Goal: Information Seeking & Learning: Check status

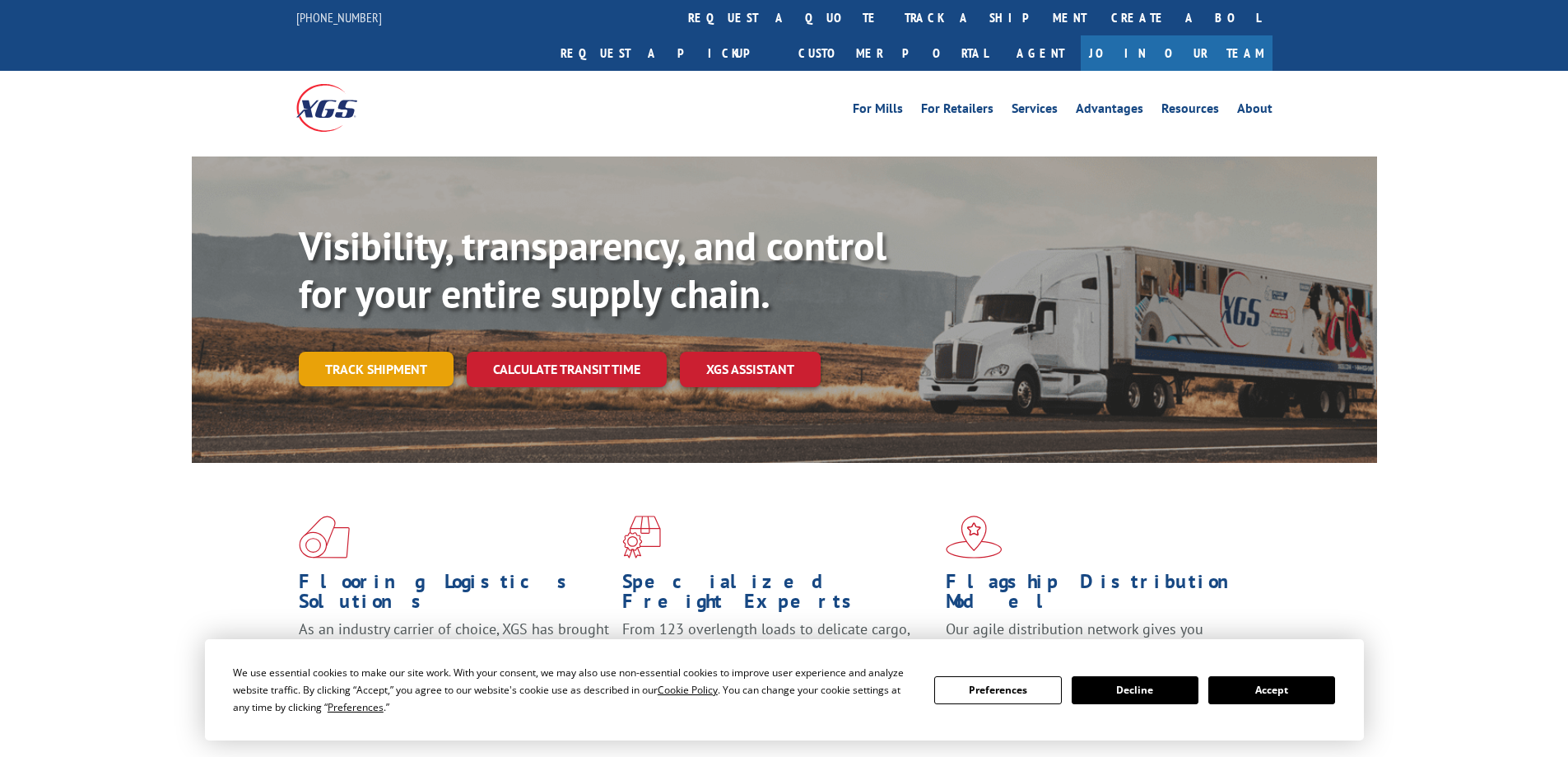
click at [371, 351] on link "Track shipment" at bounding box center [376, 369] width 155 height 34
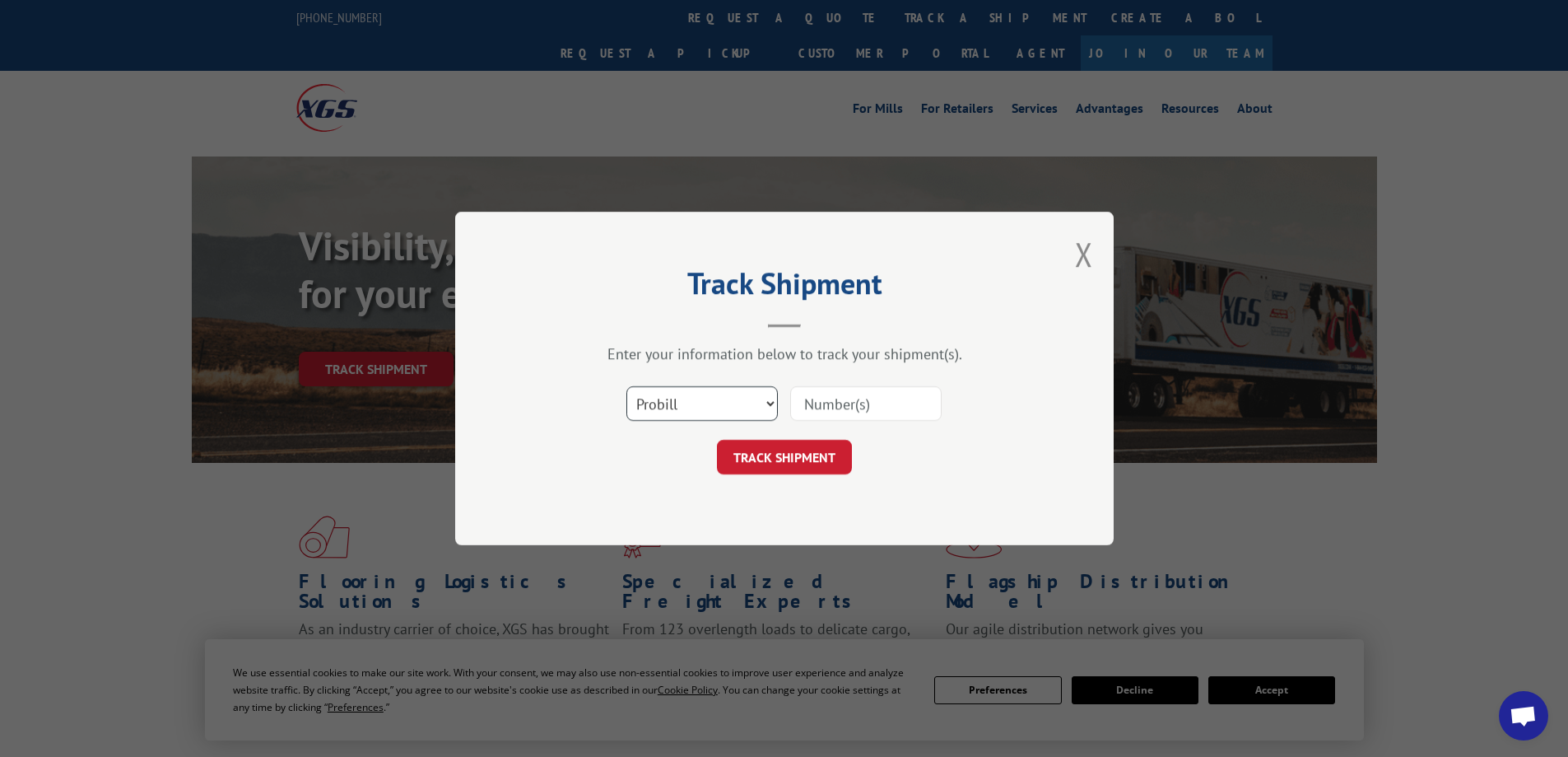
click at [766, 398] on select "Select category... Probill BOL PO" at bounding box center [702, 404] width 151 height 34
select select "bol"
click at [626, 387] on select "Select category... Probill BOL PO" at bounding box center [702, 404] width 151 height 34
click at [827, 411] on input at bounding box center [865, 404] width 151 height 34
type input "3371122"
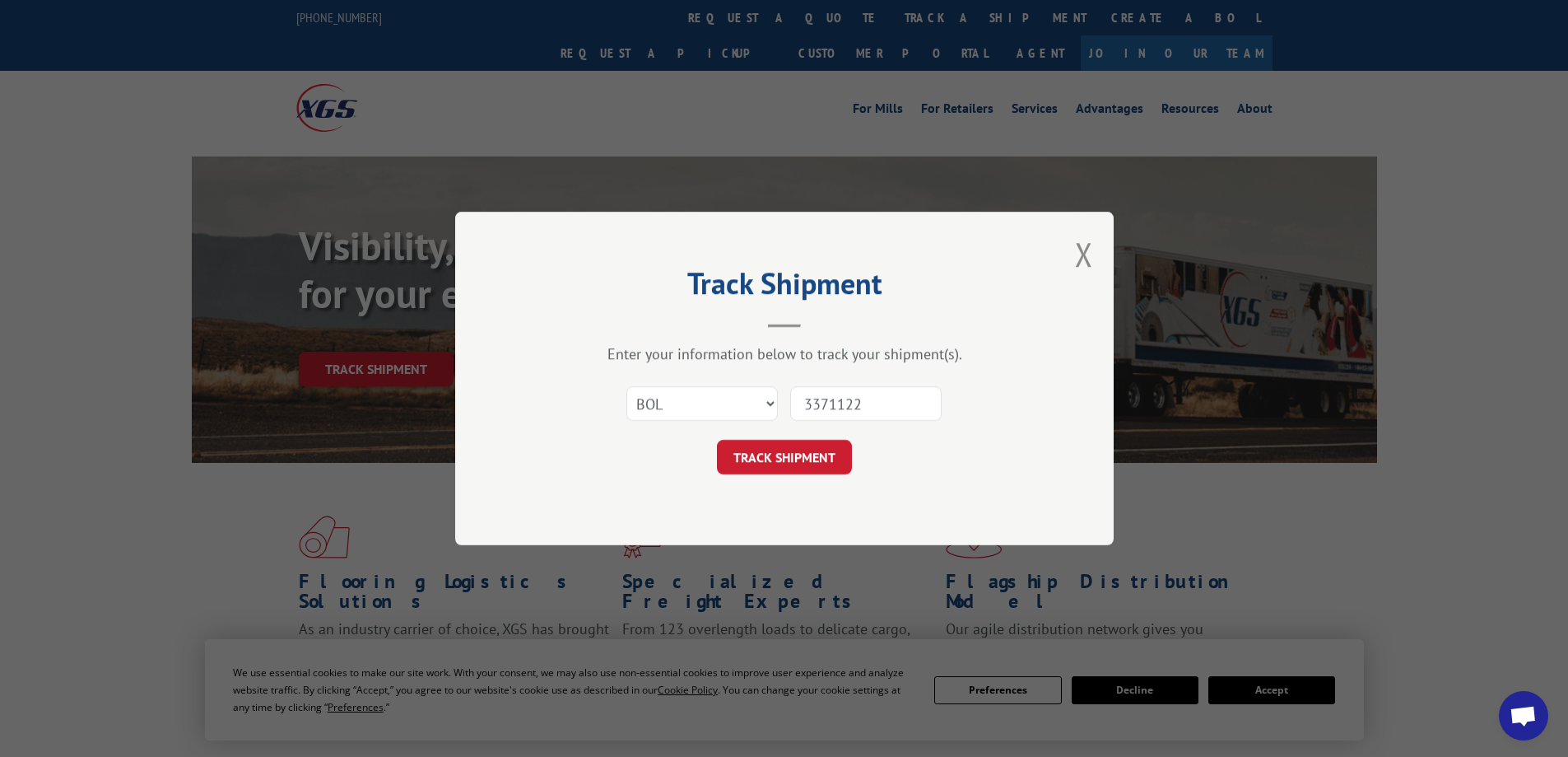
click button "TRACK SHIPMENT" at bounding box center [784, 457] width 135 height 34
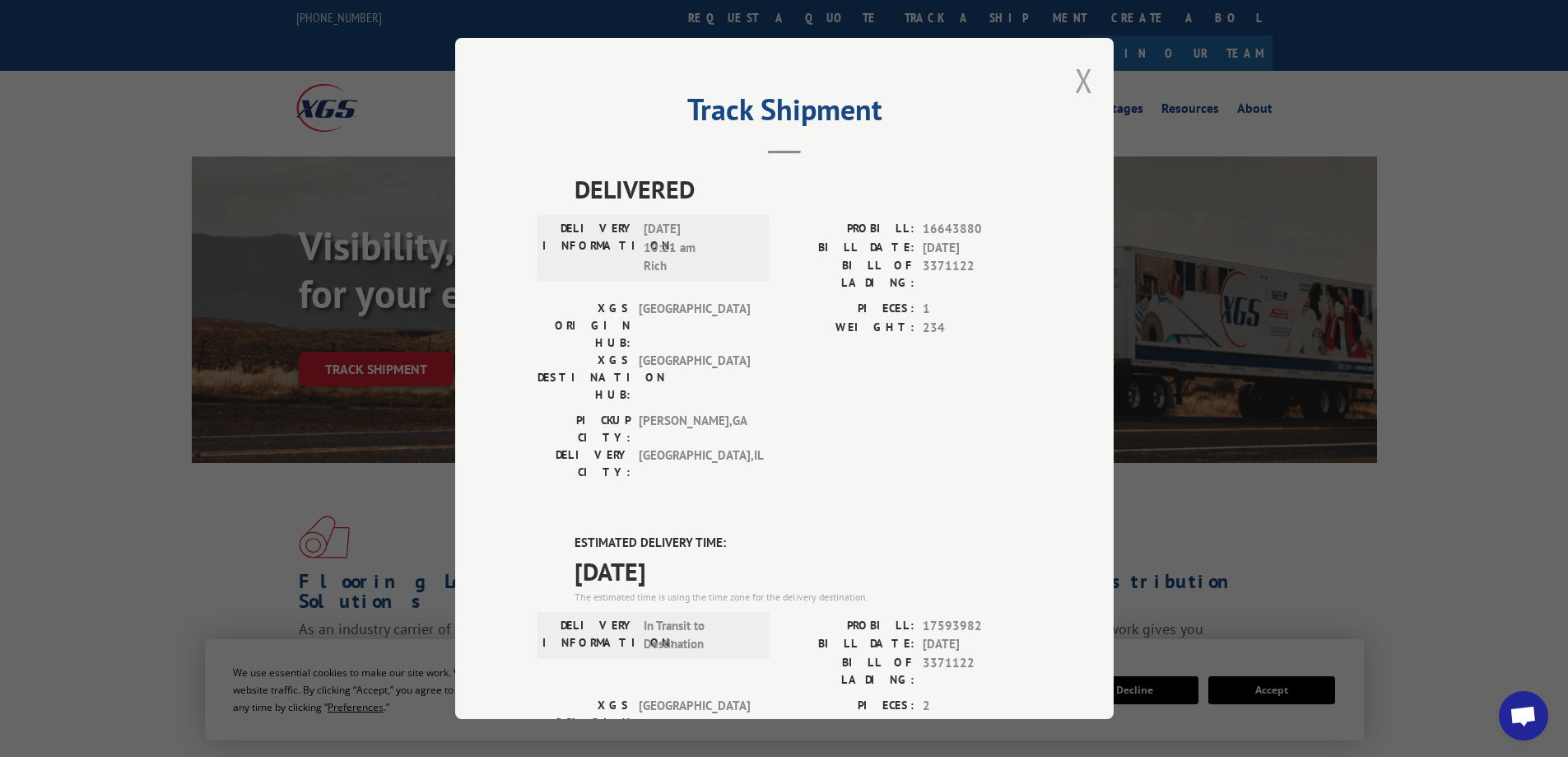
click at [1076, 85] on button "Close modal" at bounding box center [1083, 80] width 18 height 44
